Goal: Task Accomplishment & Management: Manage account settings

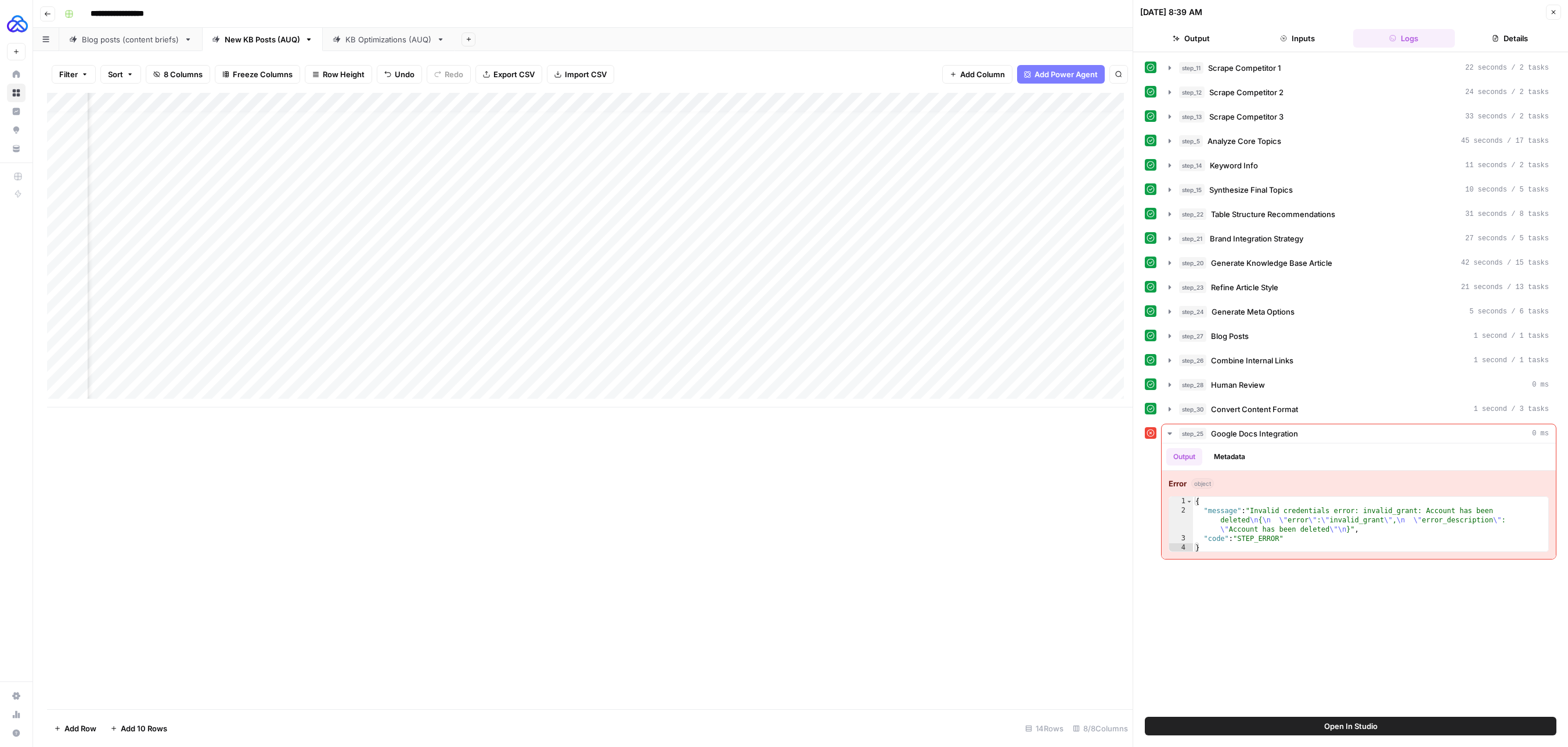
scroll to position [9, 264]
click at [836, 372] on div "Add Column" at bounding box center [589, 250] width 1085 height 314
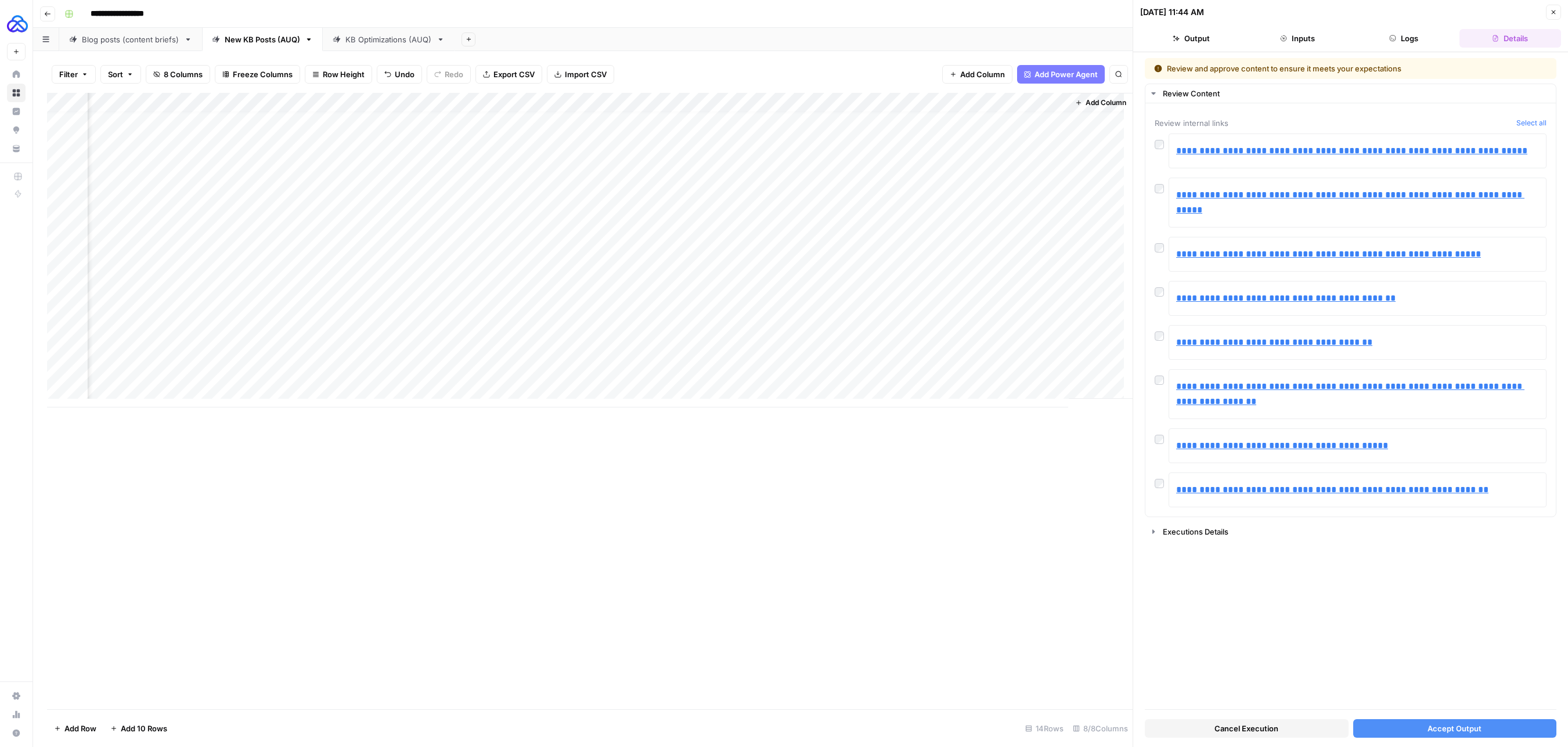
click at [839, 370] on div "Add Column" at bounding box center [589, 250] width 1085 height 314
click at [1420, 725] on button "Accept Output" at bounding box center [1455, 729] width 204 height 18
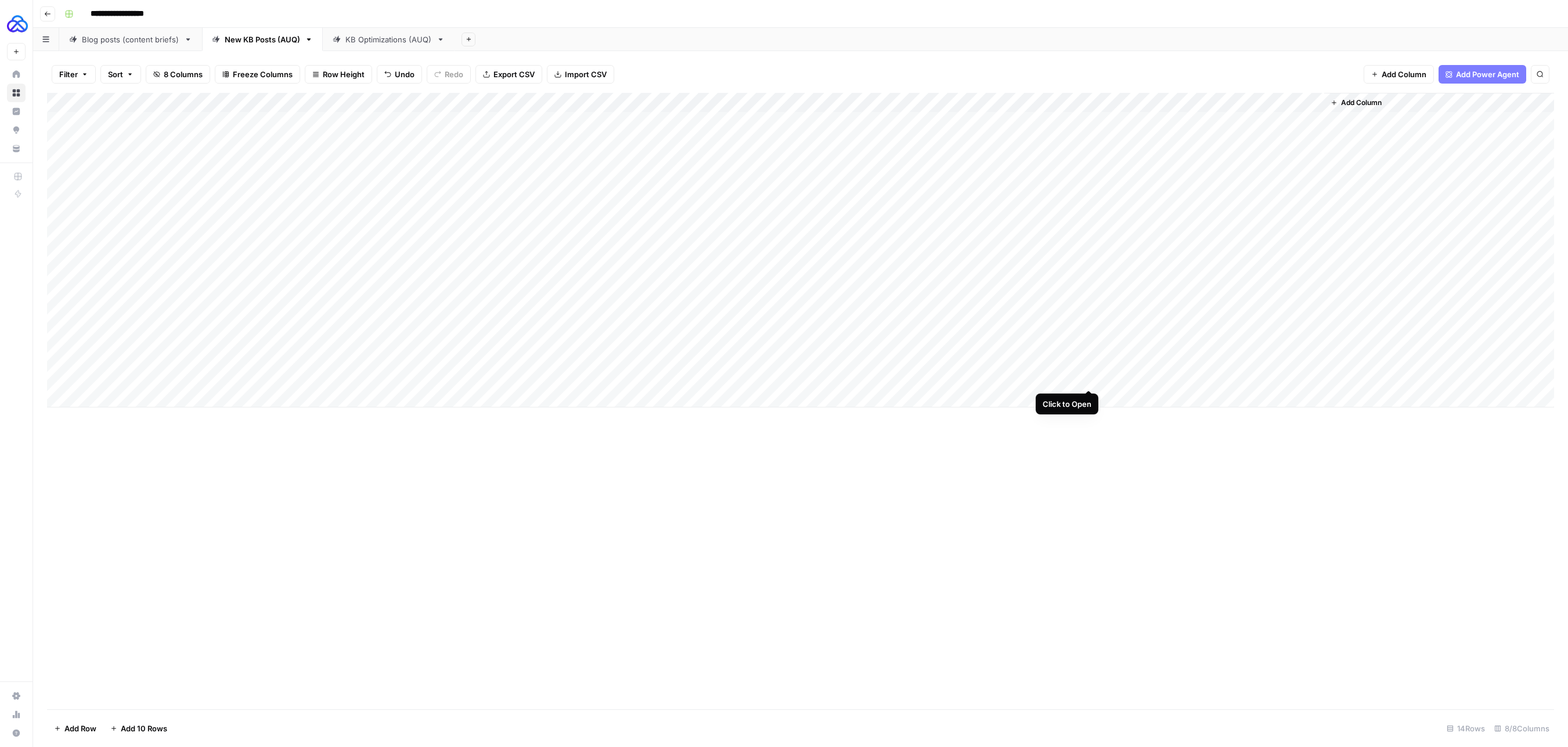
click at [1091, 375] on div "Add Column" at bounding box center [800, 250] width 1507 height 314
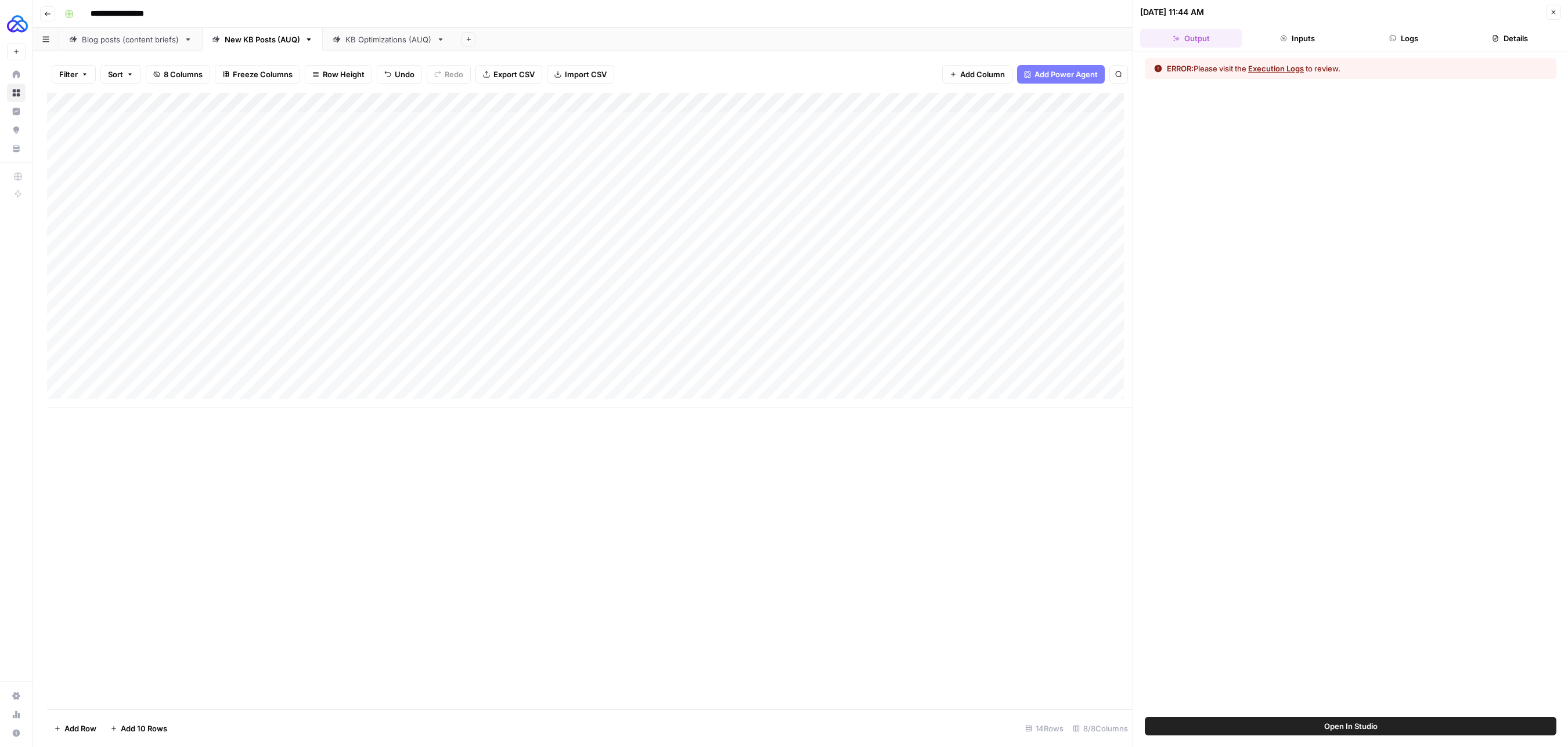
click at [1391, 43] on button "Logs" at bounding box center [1403, 38] width 102 height 18
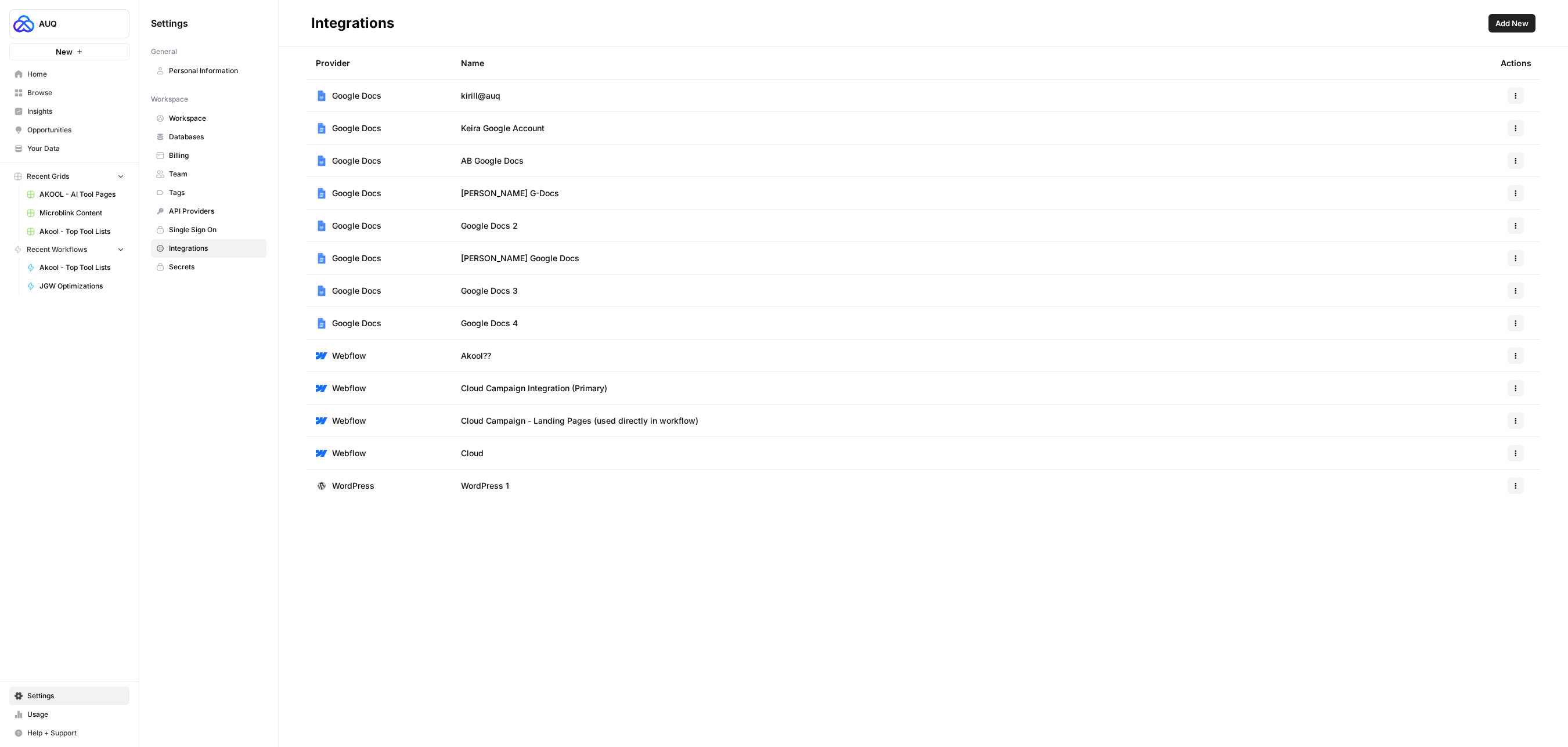
click at [1517, 259] on icon "button" at bounding box center [1515, 258] width 7 height 7
click at [1482, 320] on button "Delete" at bounding box center [1487, 327] width 64 height 16
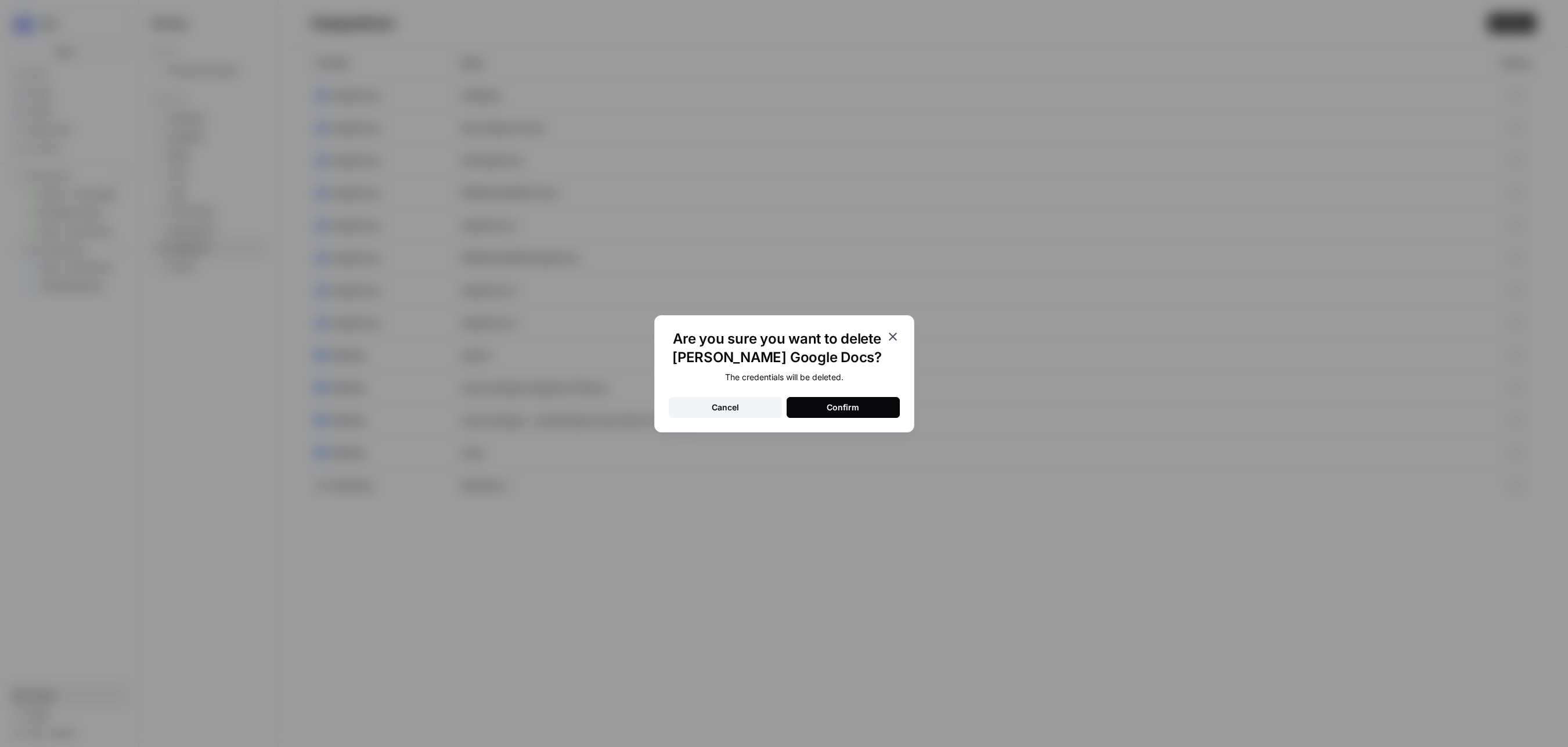
click at [836, 406] on div "Confirm" at bounding box center [843, 407] width 33 height 12
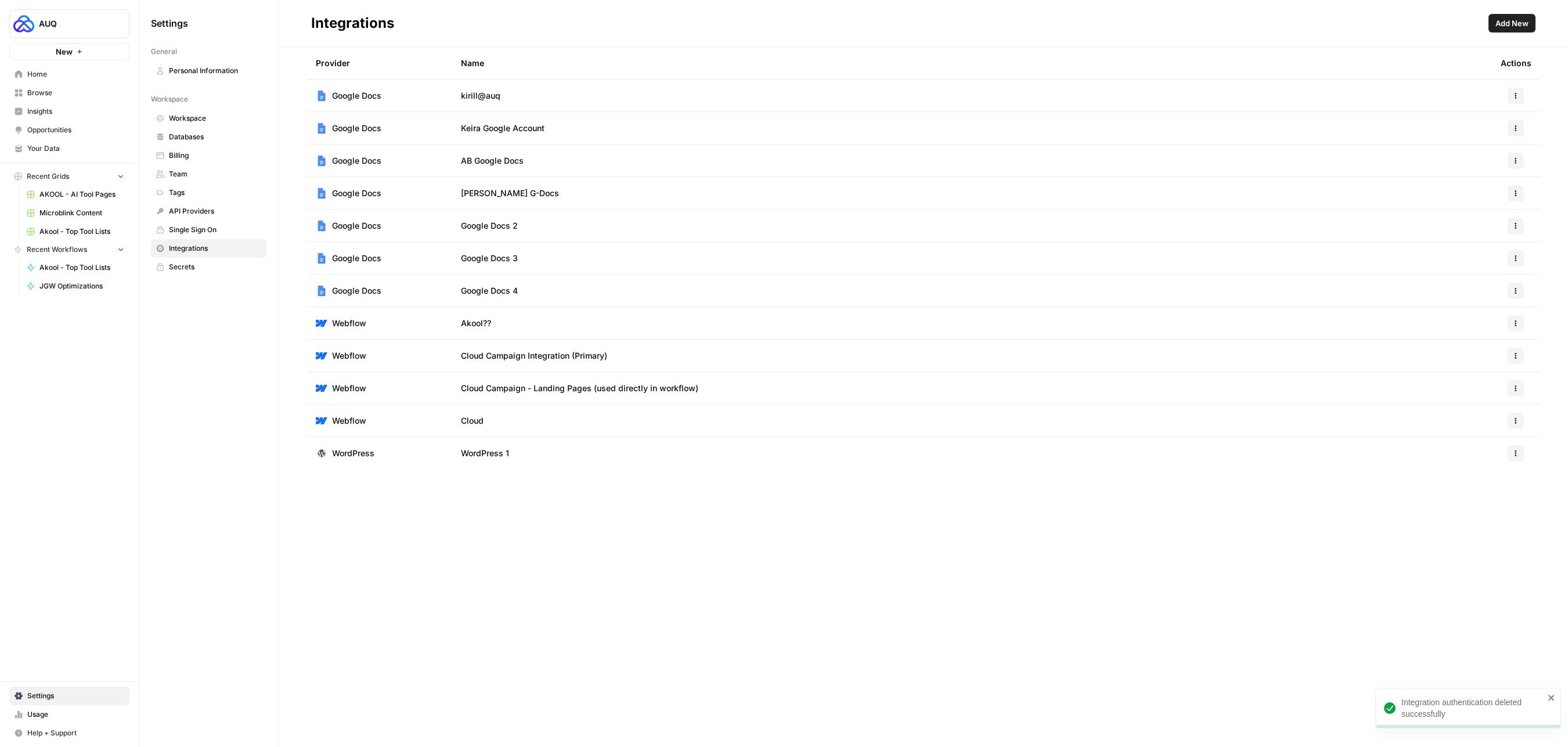
click at [1511, 27] on span "Add New" at bounding box center [1512, 23] width 33 height 12
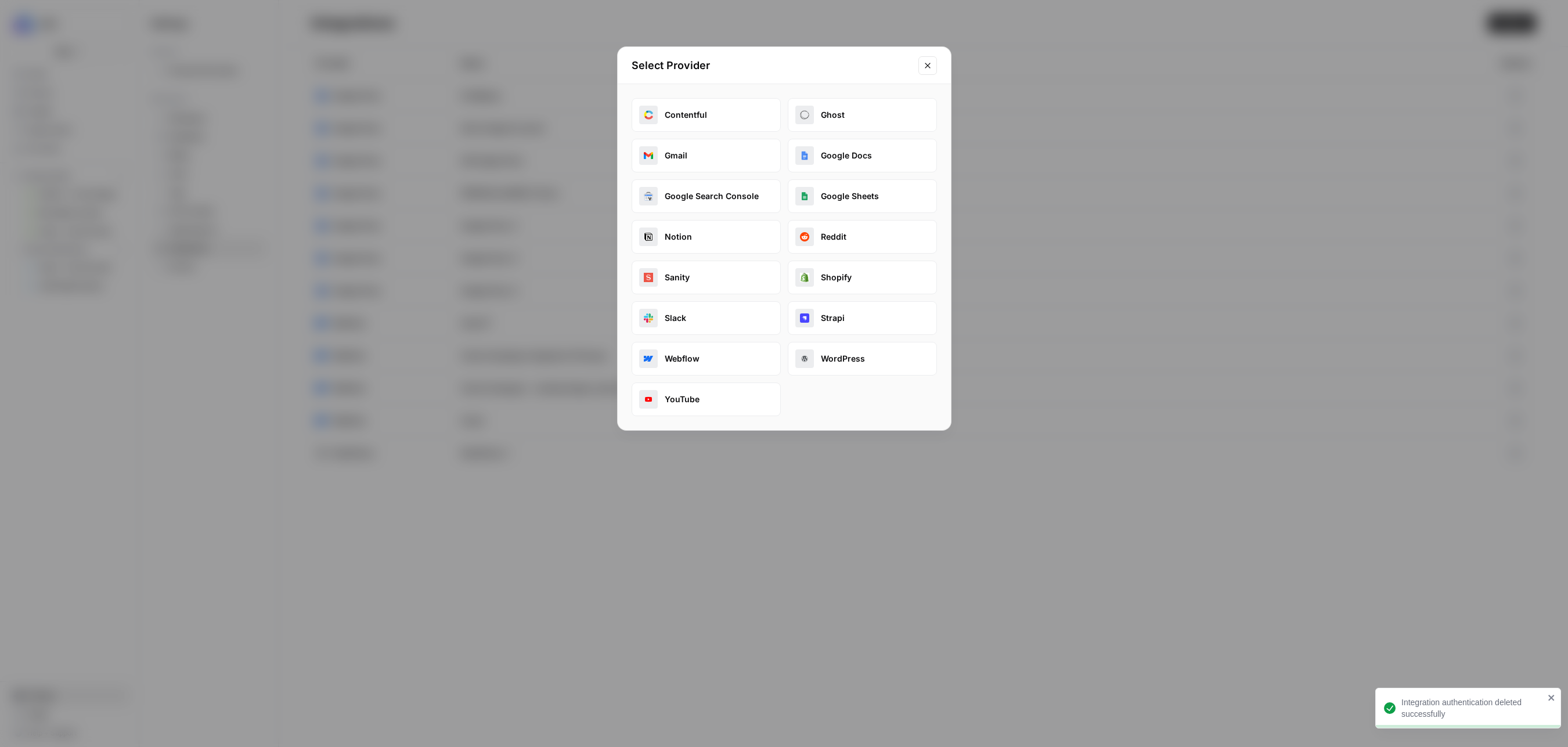
click at [839, 162] on button "Google Docs" at bounding box center [862, 155] width 149 height 34
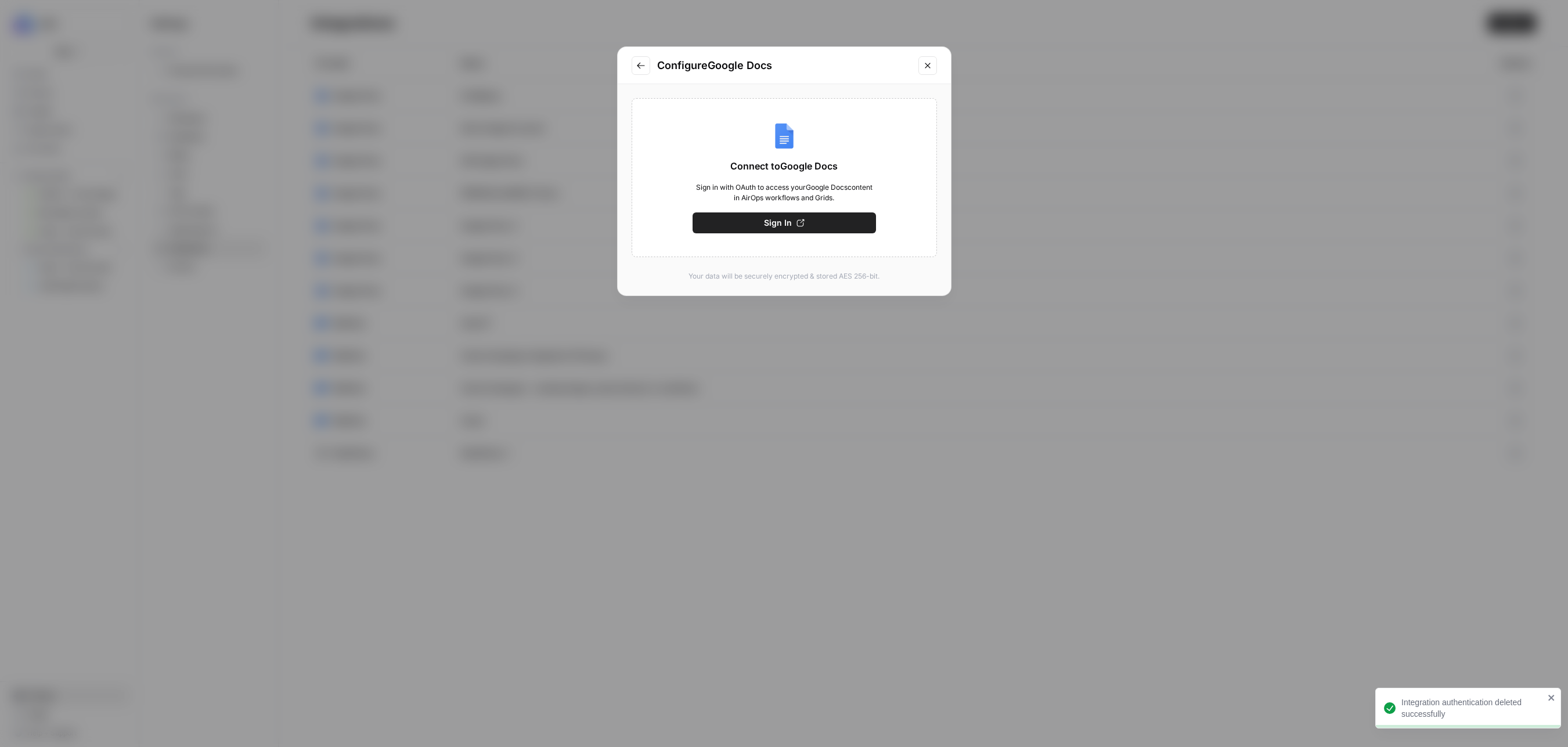
click at [814, 213] on button "Sign In" at bounding box center [785, 223] width 184 height 21
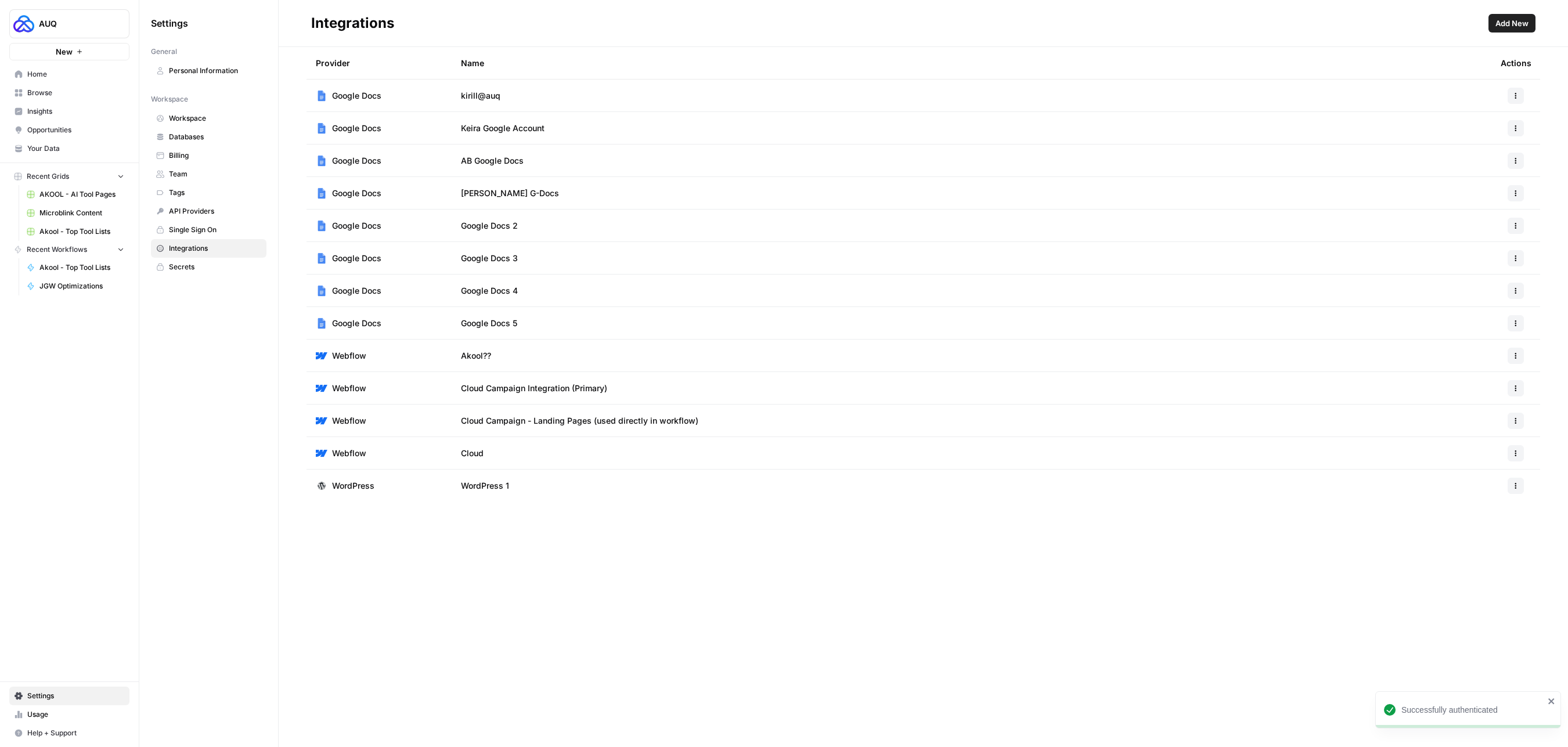
click at [1514, 293] on icon "button" at bounding box center [1515, 290] width 7 height 7
click at [1500, 311] on span "Edit" at bounding box center [1490, 317] width 37 height 12
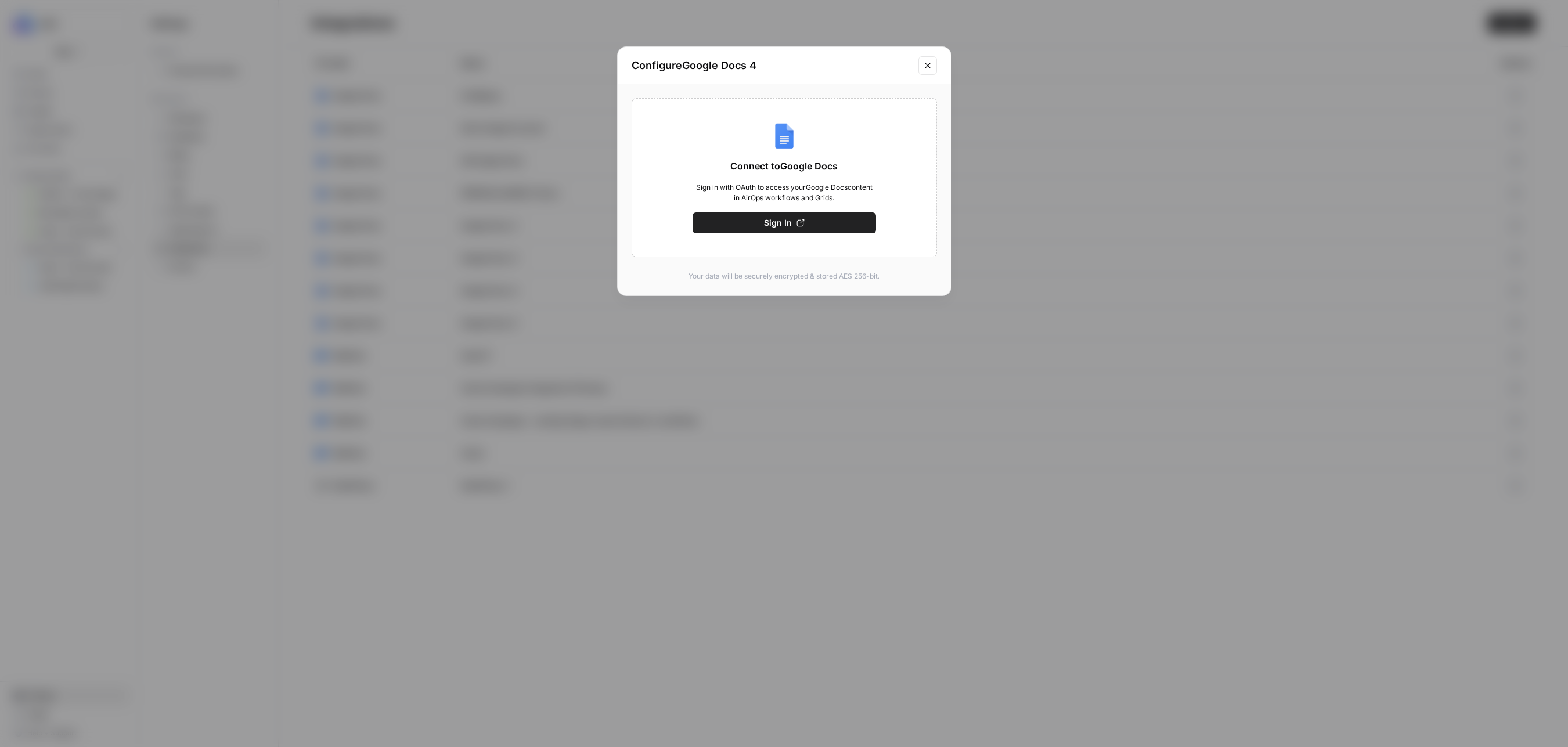
click at [929, 63] on icon "Close modal" at bounding box center [927, 65] width 5 height 5
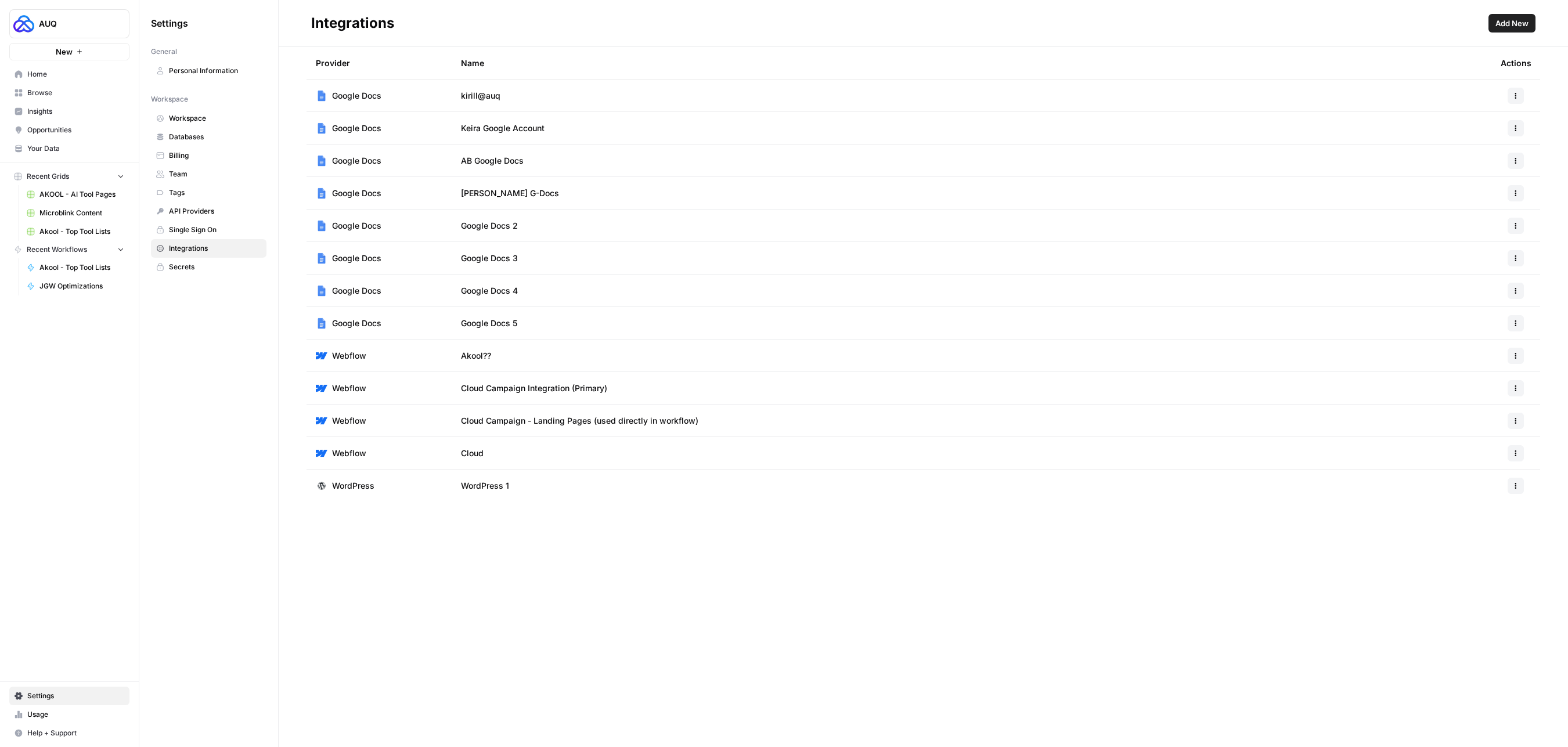
click at [1521, 325] on button "button" at bounding box center [1516, 323] width 16 height 16
click at [1477, 354] on span "Edit" at bounding box center [1490, 349] width 37 height 12
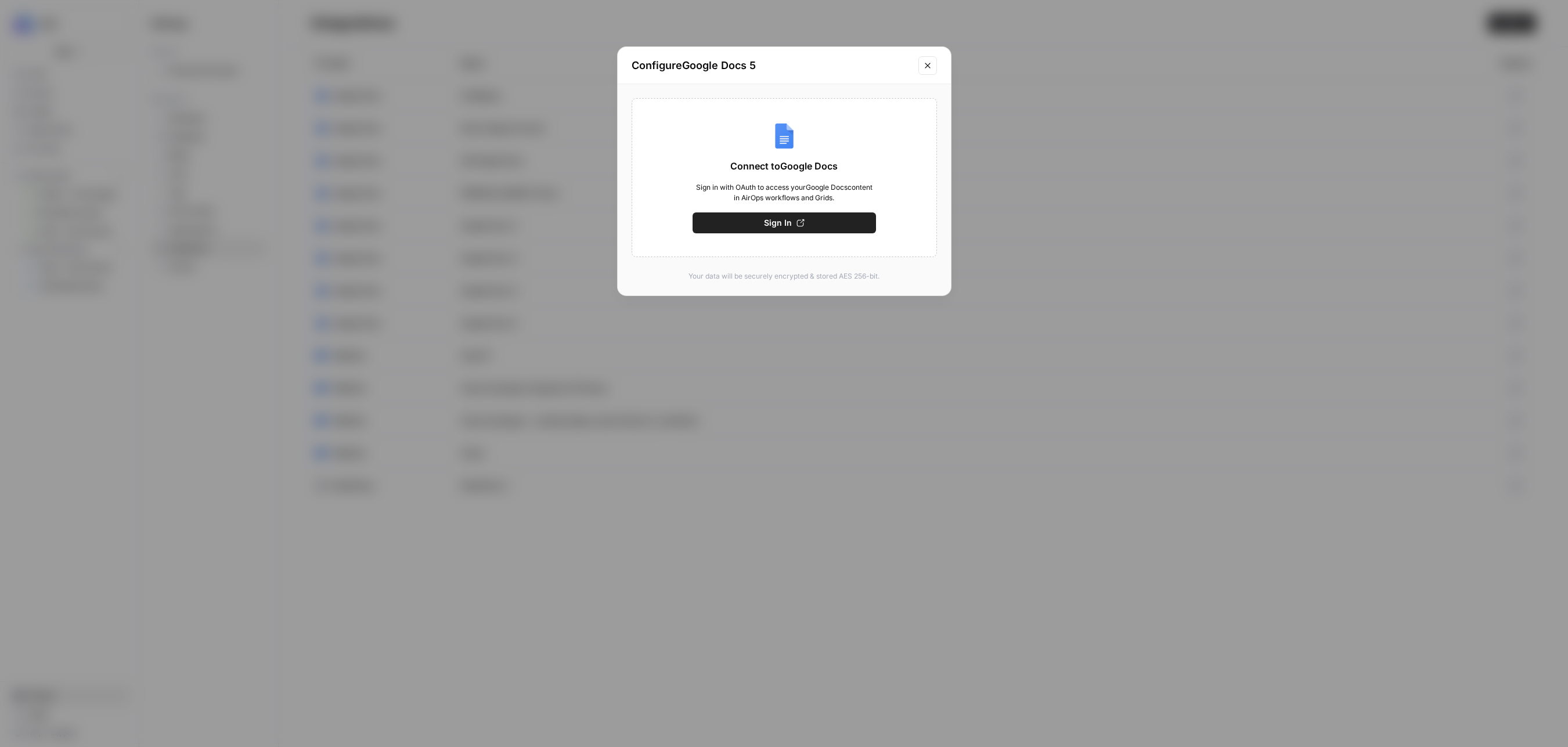
click at [929, 67] on icon "Close modal" at bounding box center [927, 65] width 5 height 5
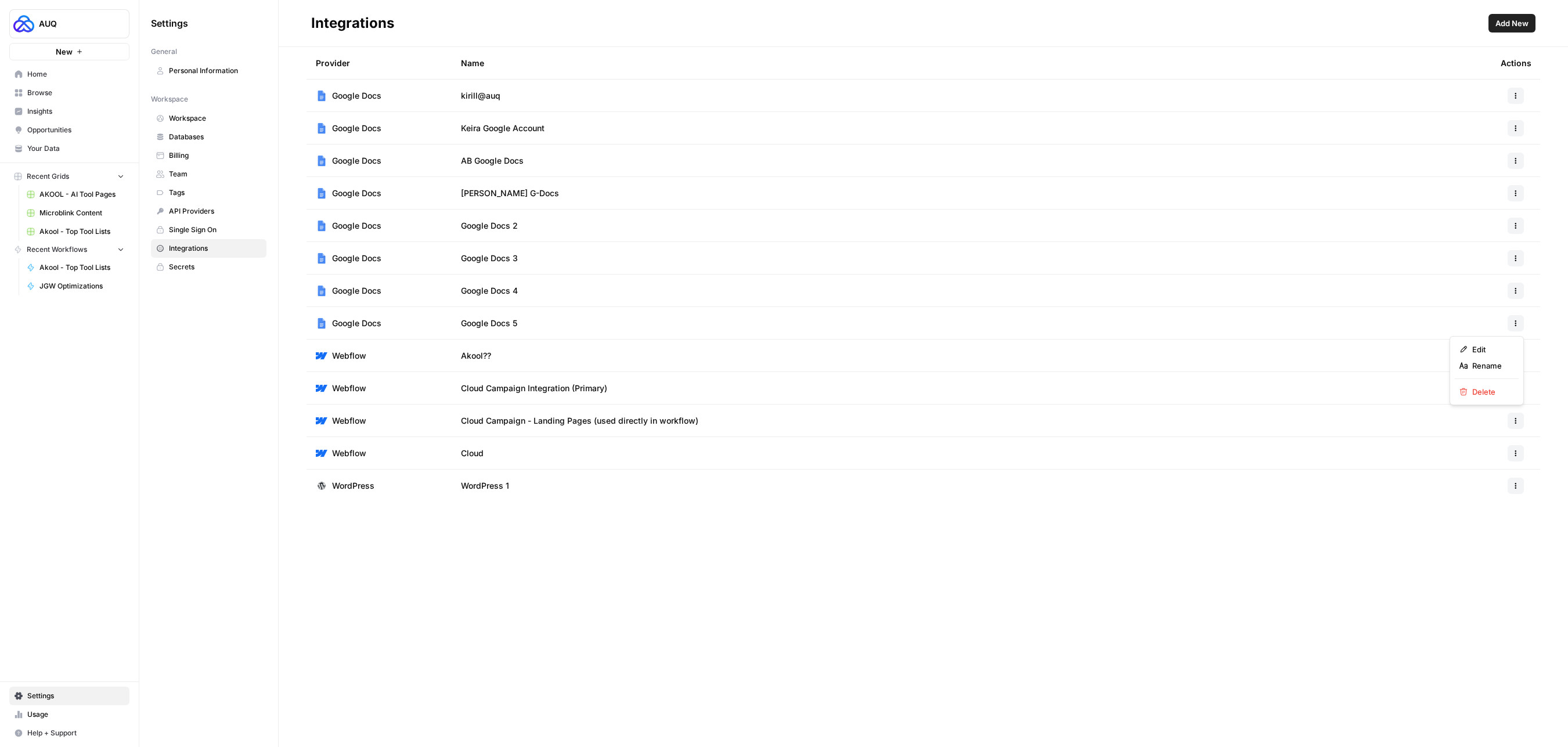
click at [1515, 320] on icon "button" at bounding box center [1515, 323] width 7 height 7
click at [1489, 384] on button "Delete" at bounding box center [1487, 392] width 64 height 16
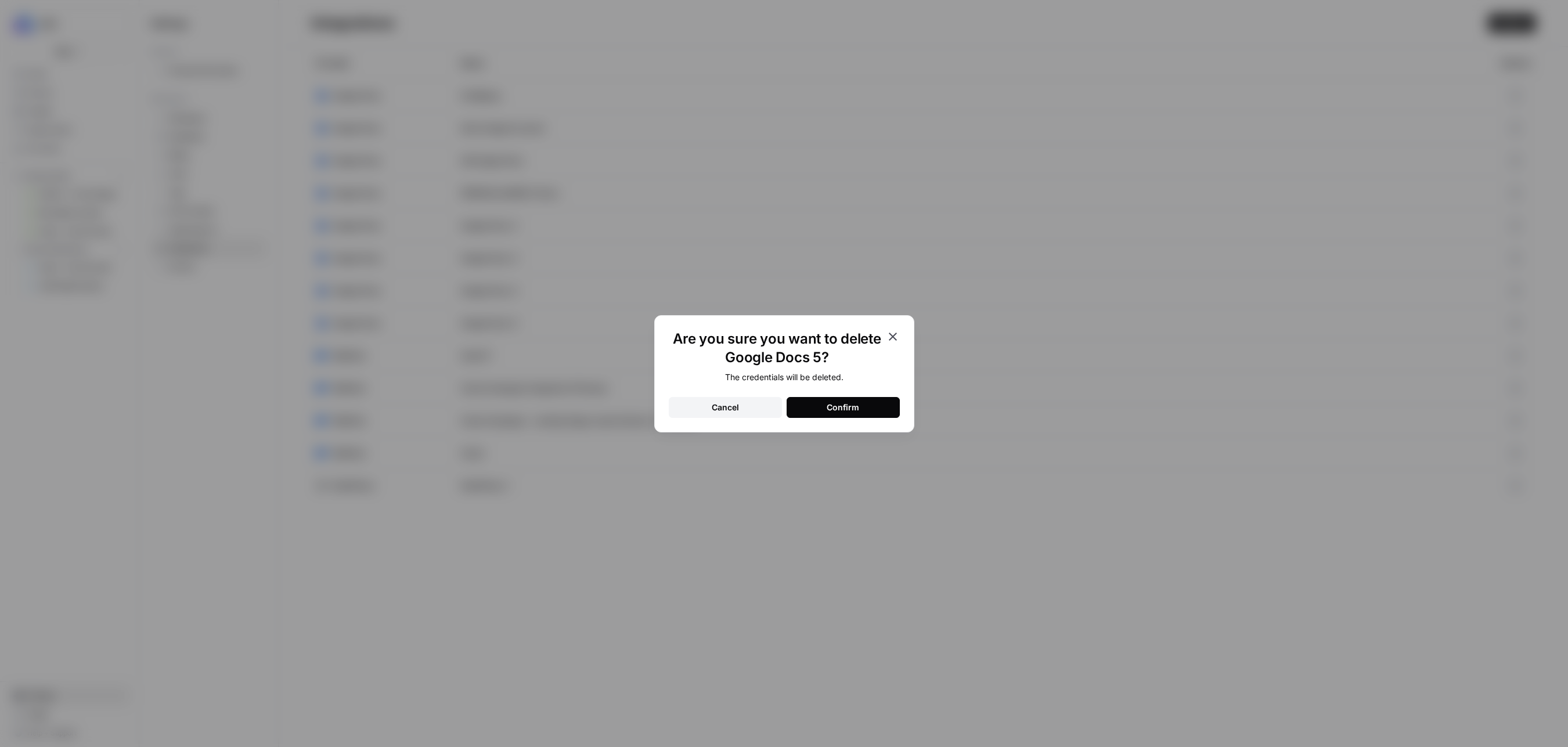
click at [882, 403] on button "Confirm" at bounding box center [843, 407] width 113 height 21
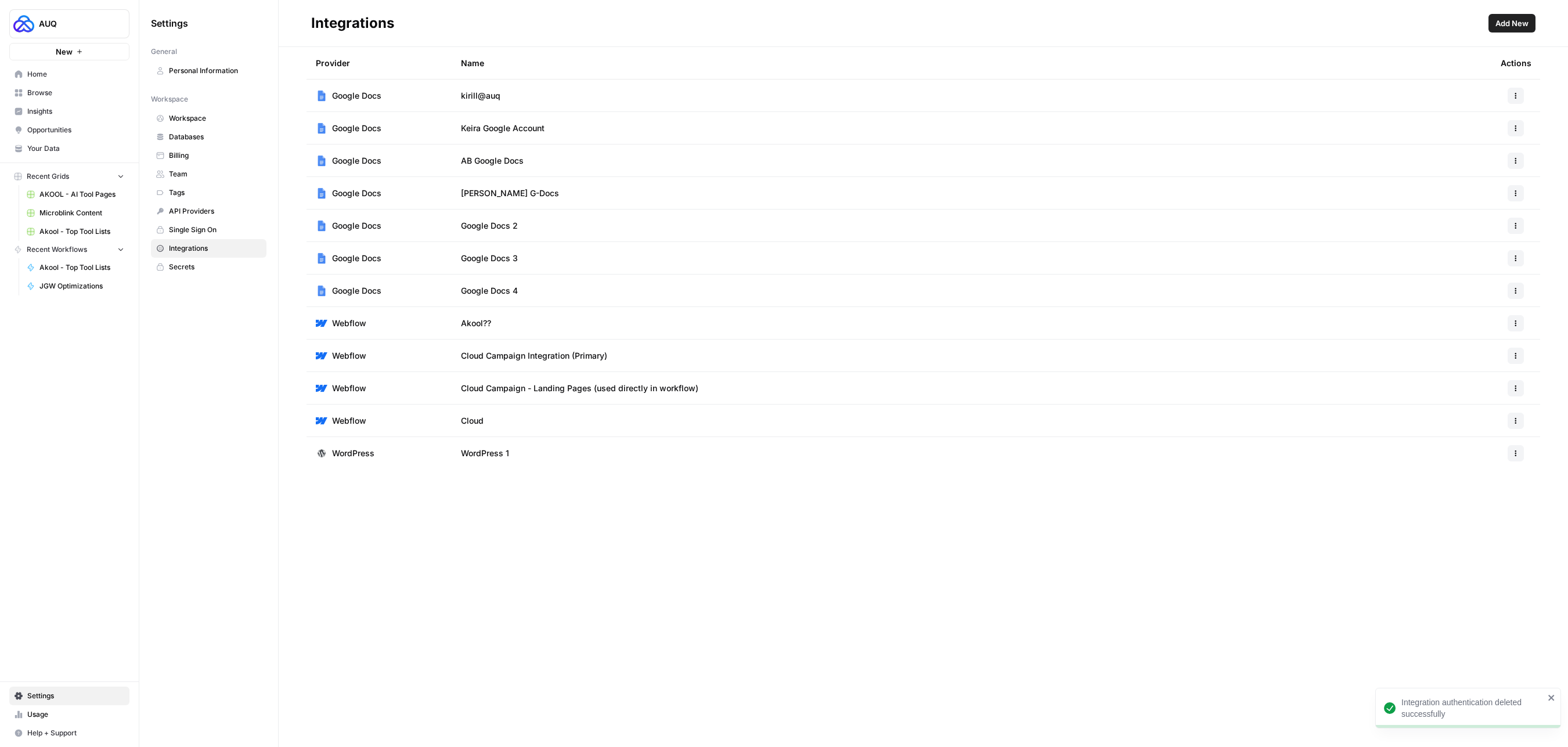
click at [1495, 39] on header "Integrations Add New" at bounding box center [923, 23] width 1289 height 47
click at [1502, 29] on button "Add New" at bounding box center [1512, 23] width 47 height 18
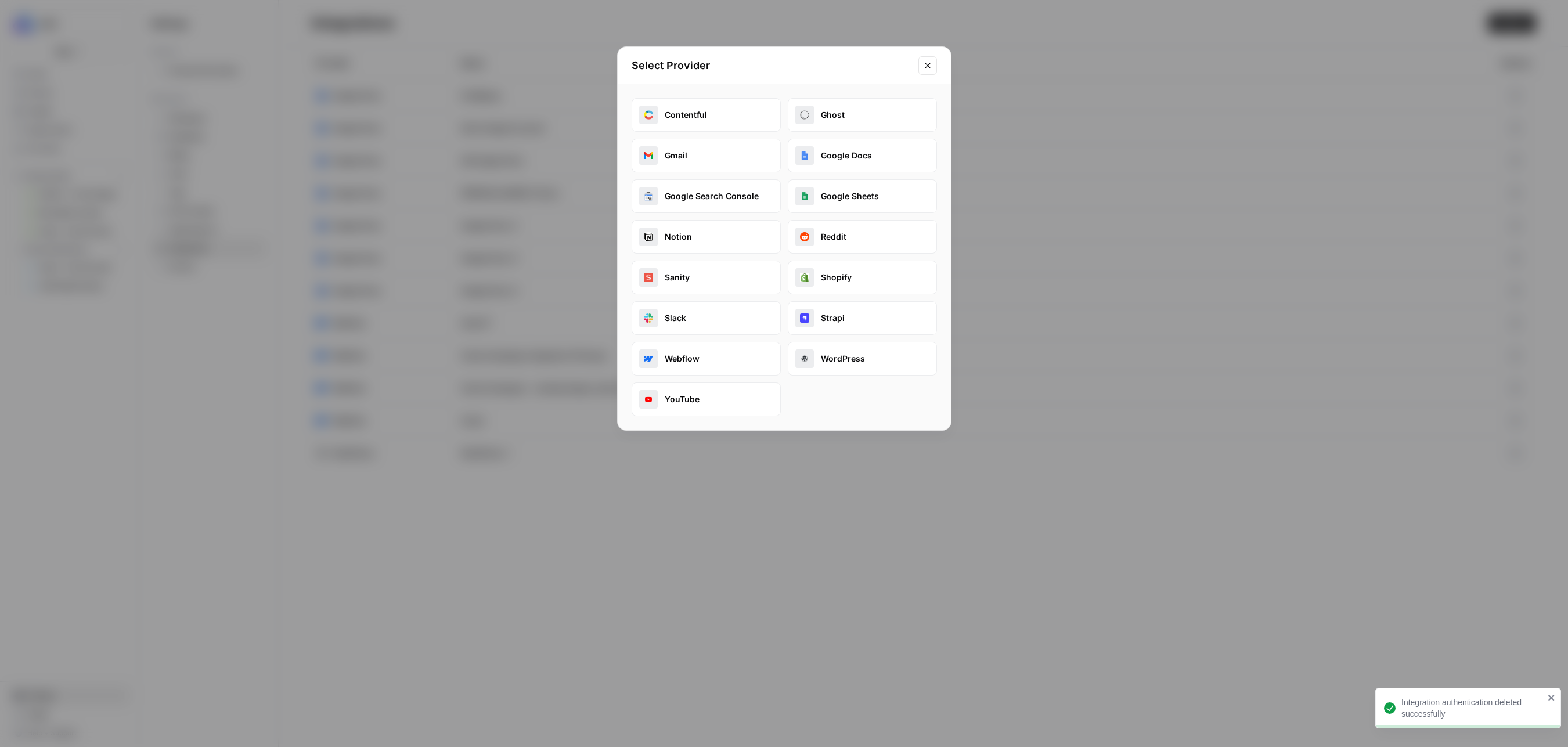
click at [862, 155] on button "Google Docs" at bounding box center [862, 155] width 149 height 34
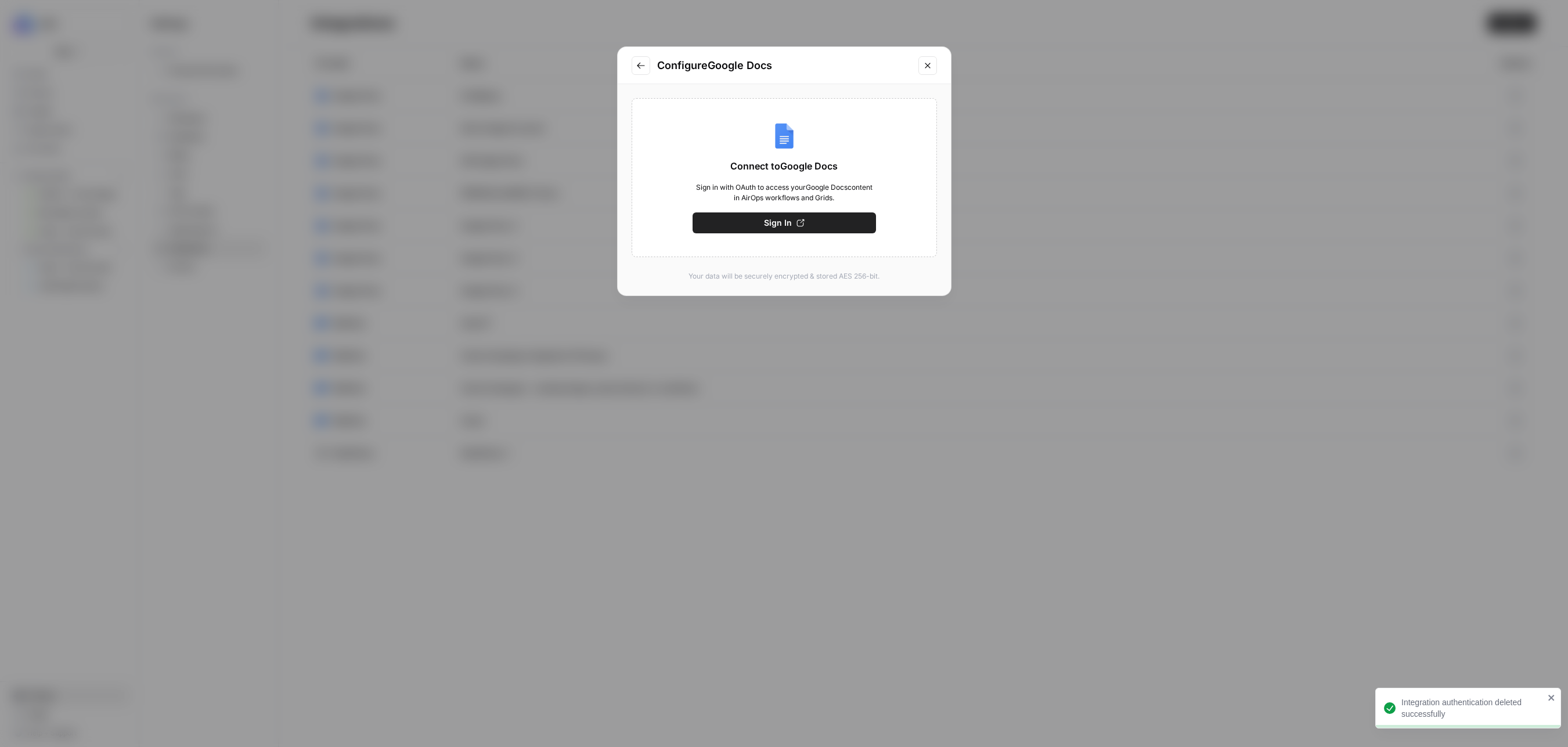
click at [794, 217] on button "Sign In" at bounding box center [785, 223] width 184 height 21
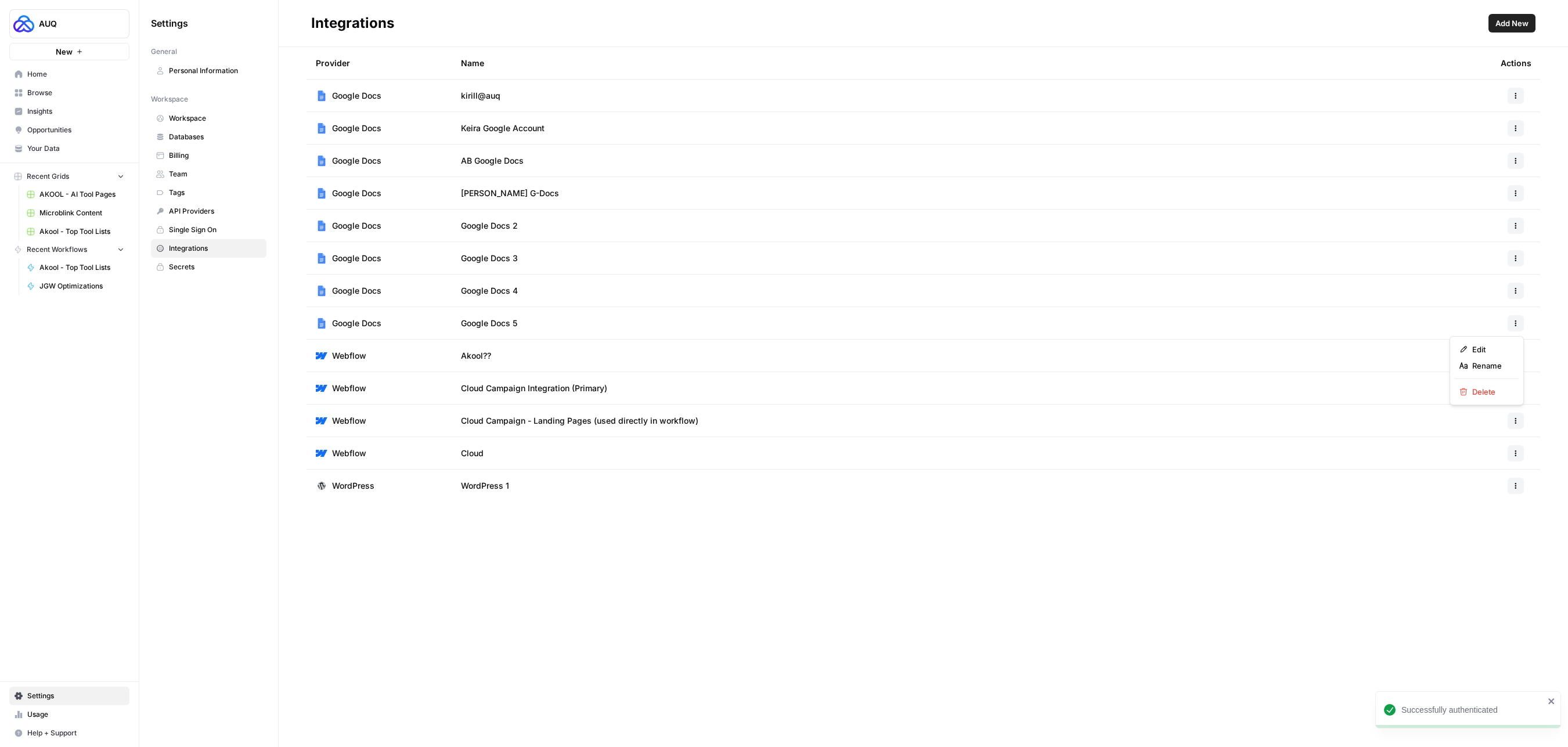
click at [1509, 324] on button "button" at bounding box center [1516, 323] width 16 height 16
click at [1477, 370] on span "Rename" at bounding box center [1490, 365] width 37 height 12
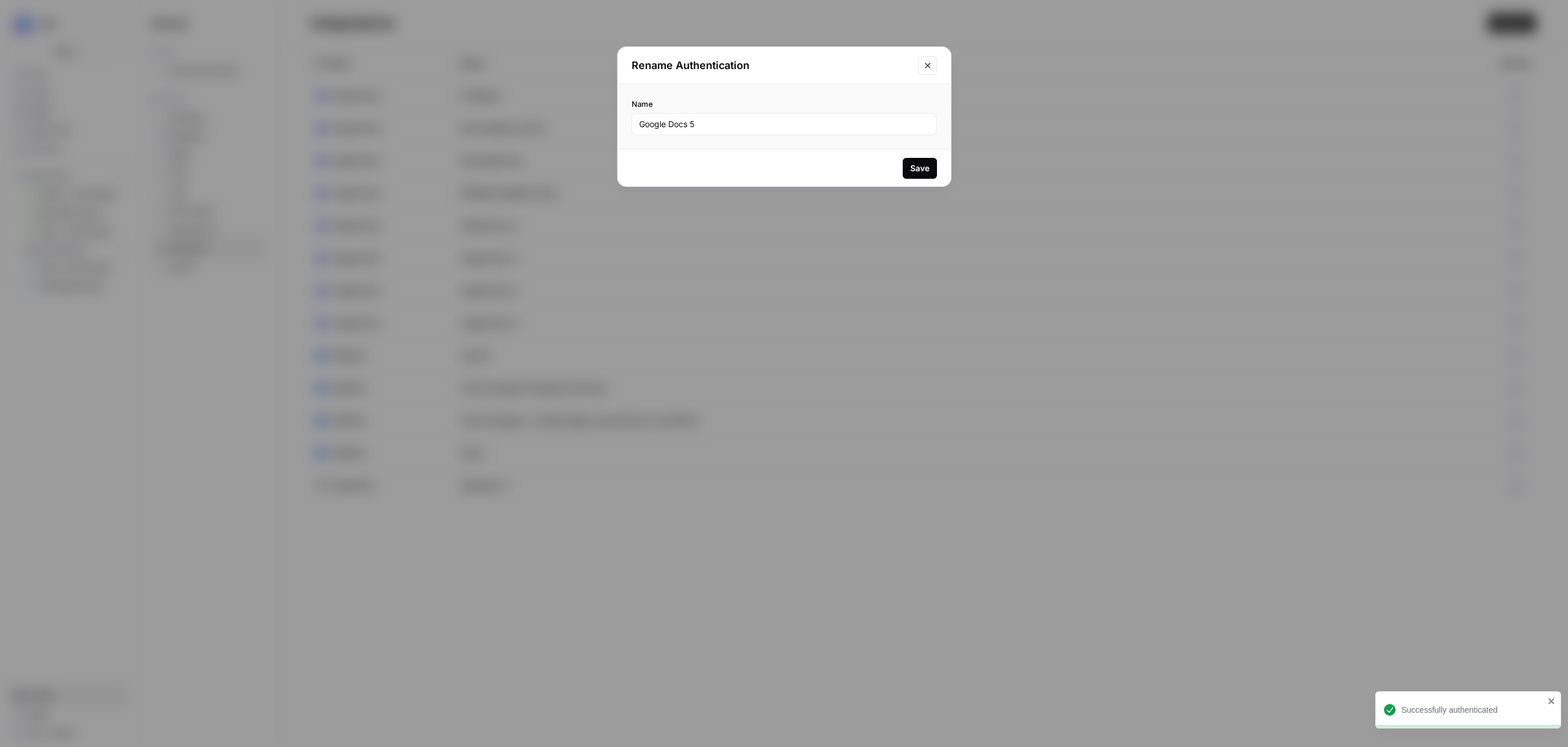
click at [791, 131] on div "Google Docs 5" at bounding box center [784, 124] width 305 height 22
type input "[PERSON_NAME] Google Docs"
click at [927, 169] on div "Save" at bounding box center [920, 168] width 19 height 12
